Goal: Task Accomplishment & Management: Complete application form

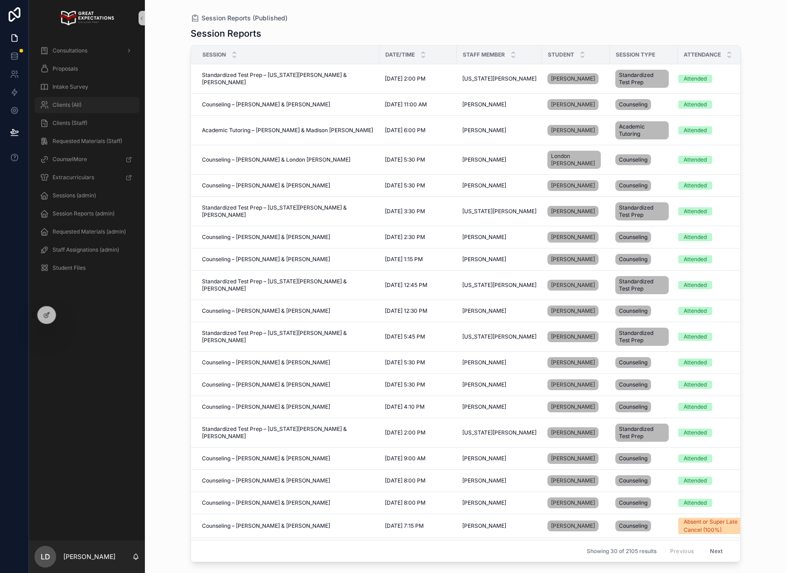
click at [94, 106] on div "Clients (All)" at bounding box center [87, 105] width 94 height 14
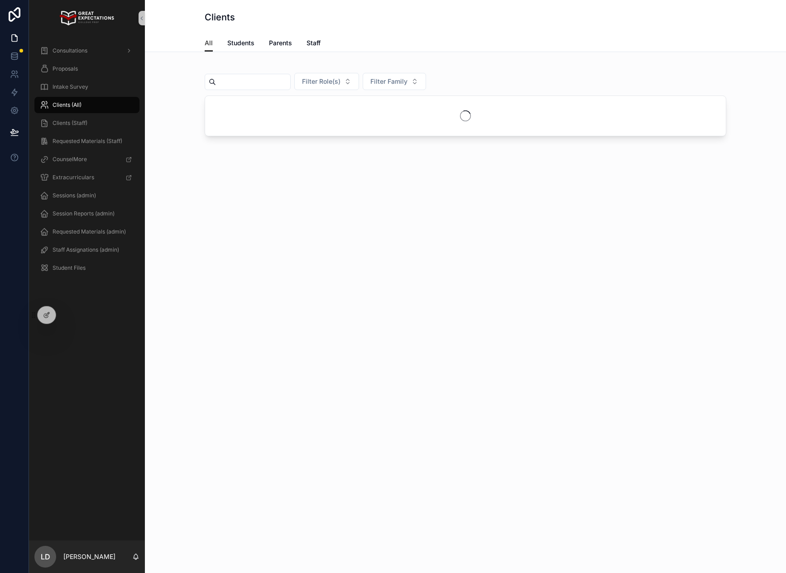
click at [278, 83] on input "scrollable content" at bounding box center [253, 82] width 74 height 13
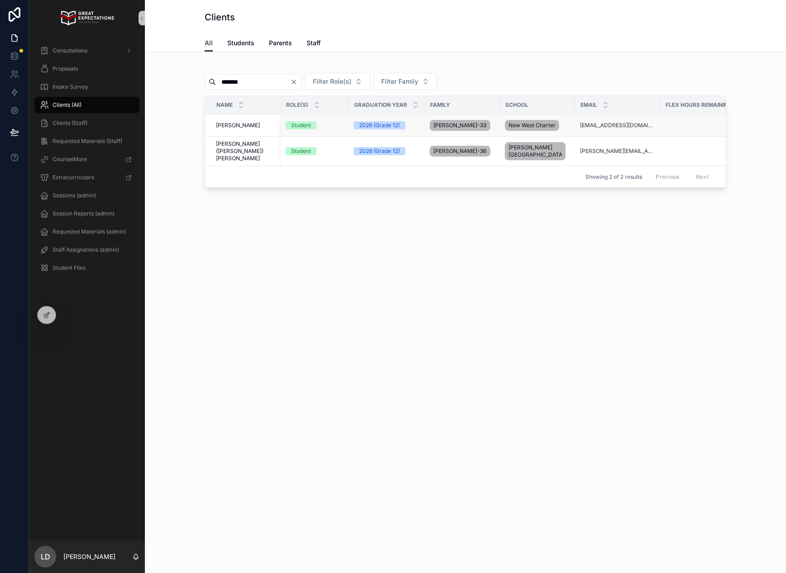
type input "*******"
click at [253, 128] on span "[PERSON_NAME]" at bounding box center [238, 125] width 44 height 7
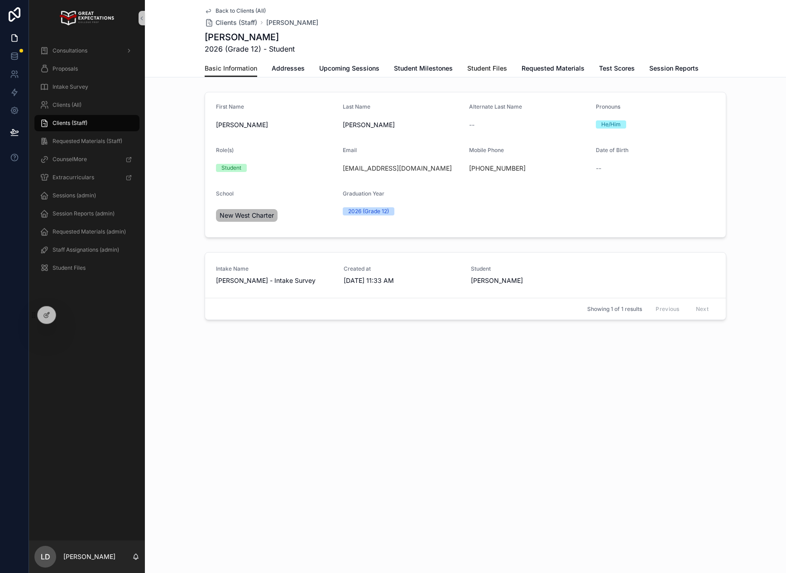
click at [489, 67] on span "Student Files" at bounding box center [487, 68] width 40 height 9
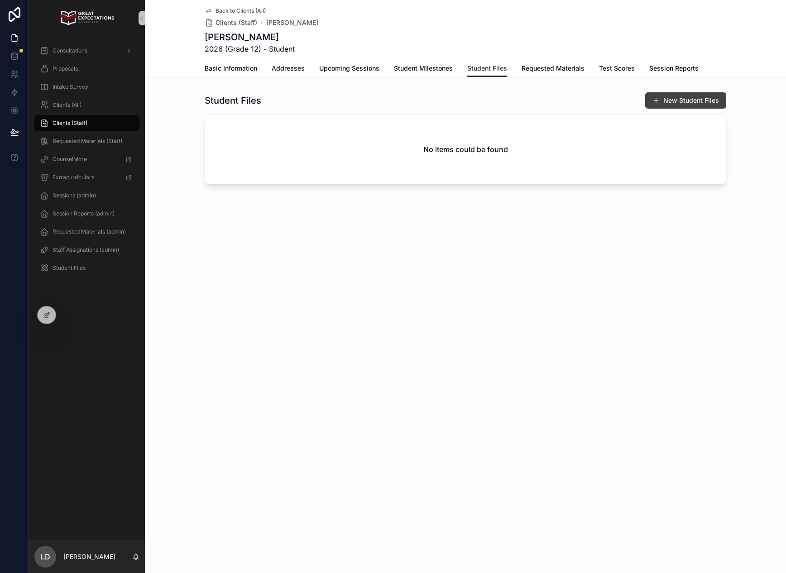
click at [655, 103] on span "scrollable content" at bounding box center [655, 100] width 7 height 7
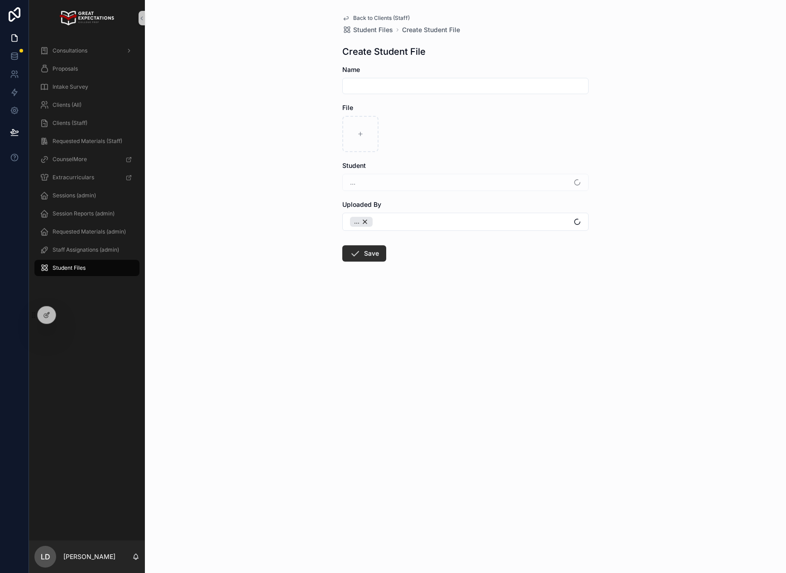
click at [364, 90] on input "scrollable content" at bounding box center [465, 86] width 245 height 13
type input "*"
click at [361, 138] on div "scrollable content" at bounding box center [360, 134] width 36 height 36
type input "**********"
click at [390, 86] on input "scrollable content" at bounding box center [465, 86] width 245 height 13
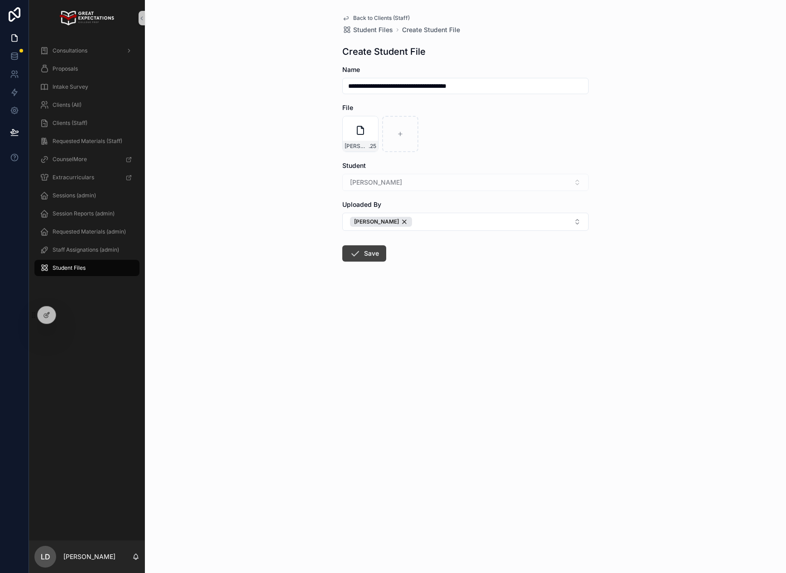
type input "**********"
drag, startPoint x: 360, startPoint y: 251, endPoint x: 314, endPoint y: 255, distance: 46.3
click at [360, 251] on button "Save" at bounding box center [364, 253] width 44 height 16
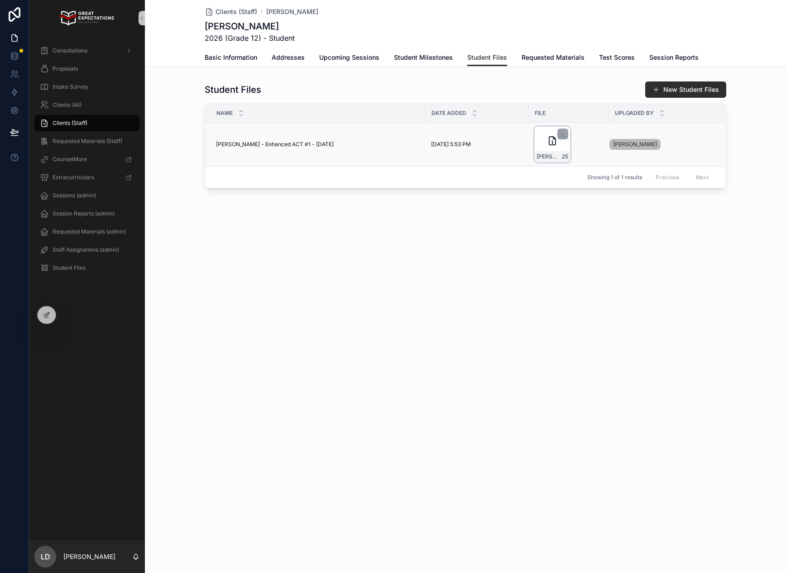
click at [560, 148] on div "[PERSON_NAME]---Enhanced-ACT-#1---9.27 .25" at bounding box center [552, 144] width 36 height 36
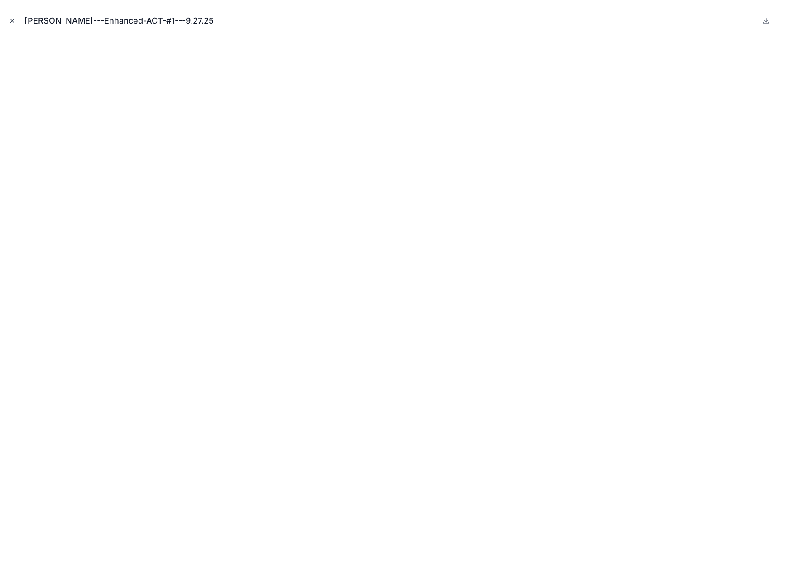
click at [14, 21] on icon "Close modal" at bounding box center [12, 21] width 6 height 6
